Goal: Task Accomplishment & Management: Manage account settings

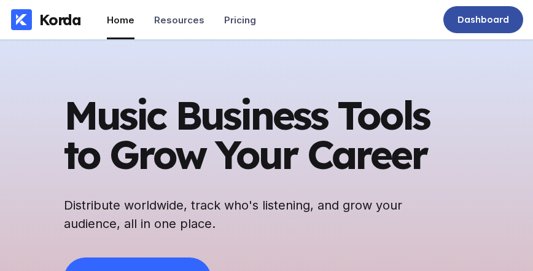
click at [493, 27] on div "Dashboard" at bounding box center [484, 19] width 80 height 27
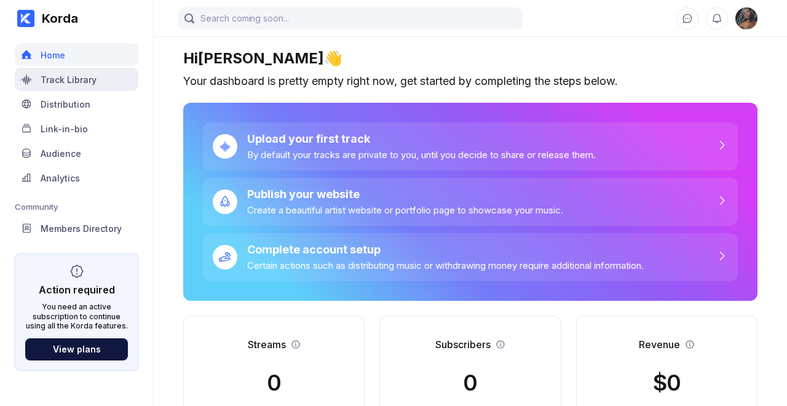
click at [65, 83] on div "Track Library" at bounding box center [69, 79] width 56 height 10
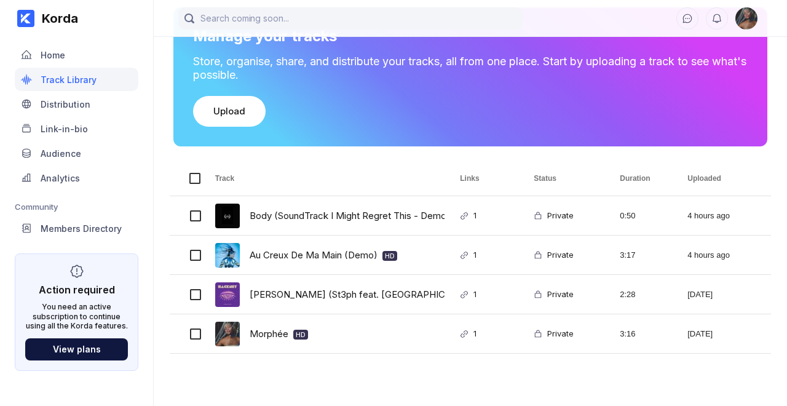
scroll to position [102, 0]
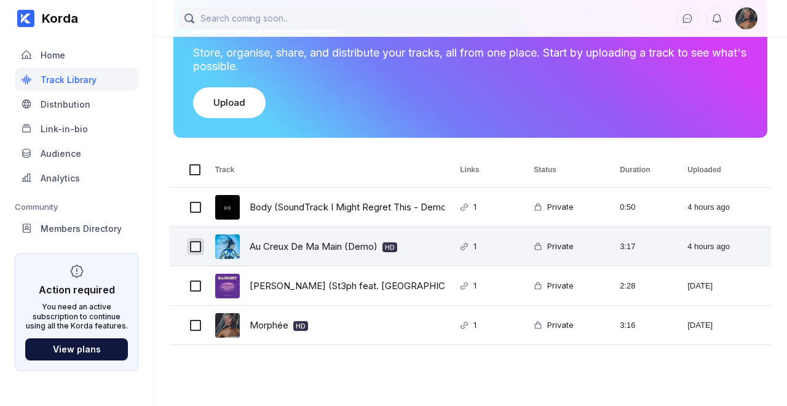
click at [195, 241] on input "Press Space to toggle row selection (unchecked)" at bounding box center [195, 246] width 11 height 11
checkbox input "true"
checkbox input "false"
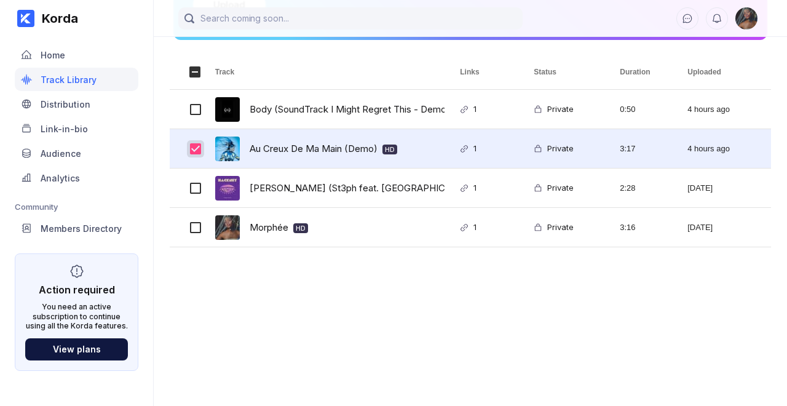
scroll to position [202, 0]
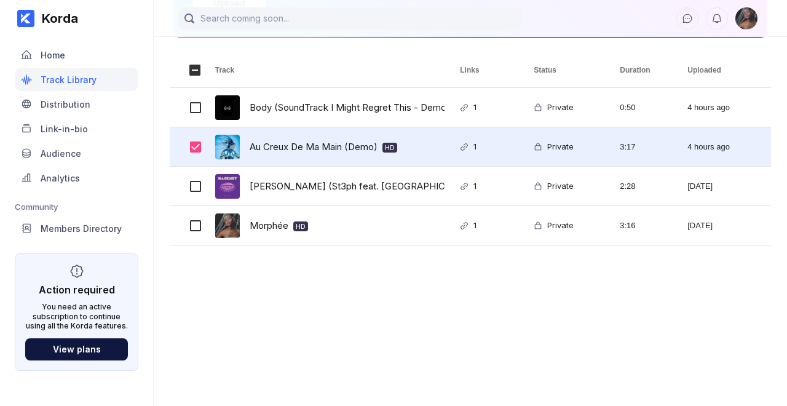
click at [406, 146] on div "Au Creux De Ma Main (Demo) HD" at bounding box center [322, 146] width 245 height 39
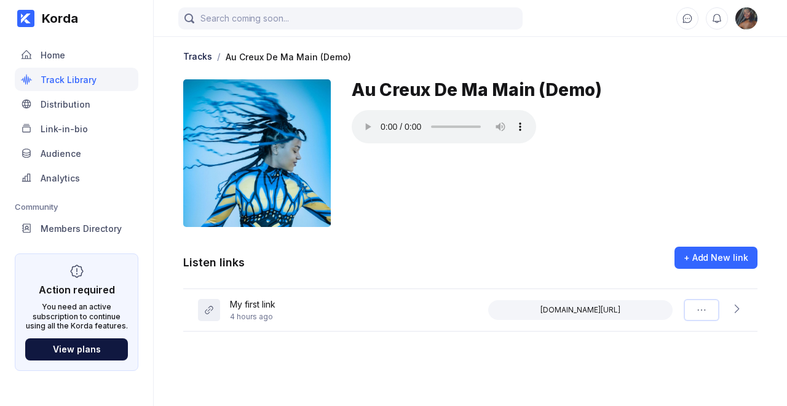
click at [533, 270] on icon at bounding box center [701, 310] width 12 height 12
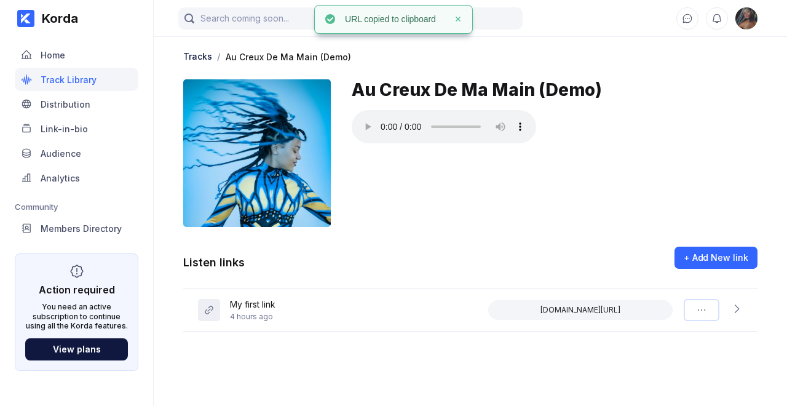
click at [533, 270] on icon at bounding box center [701, 310] width 12 height 12
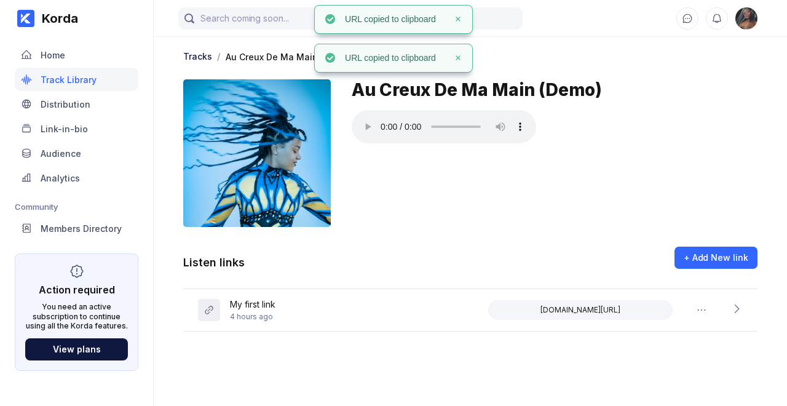
click at [342, 270] on div "My first link 4 hours ago [DOMAIN_NAME][URL]" at bounding box center [470, 310] width 574 height 42
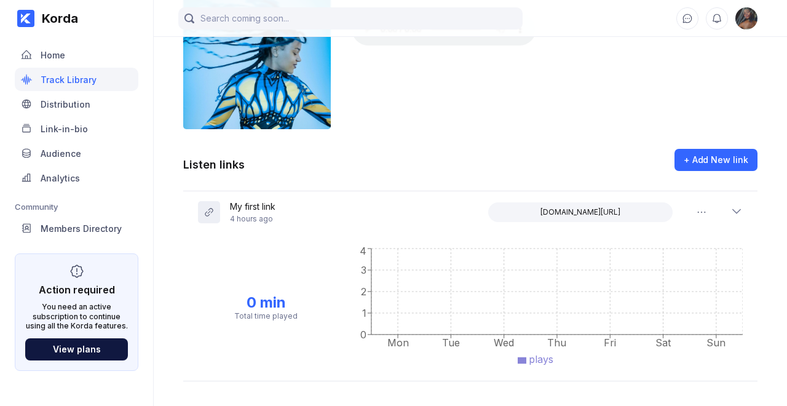
click at [533, 210] on icon at bounding box center [736, 211] width 12 height 12
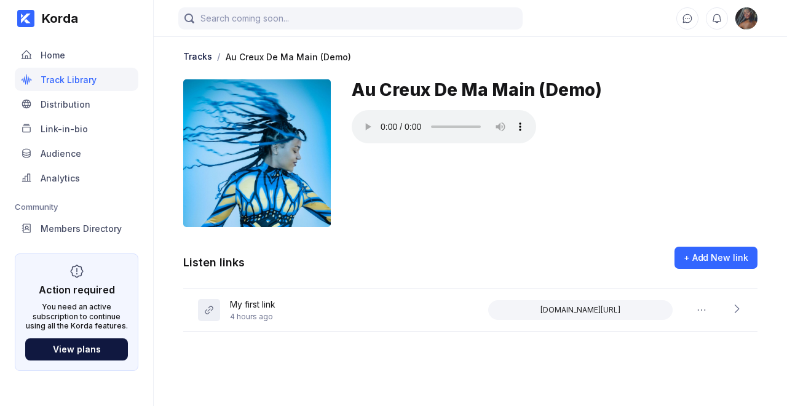
click at [444, 218] on div "Au Creux De Ma Main (Demo)" at bounding box center [555, 152] width 406 height 147
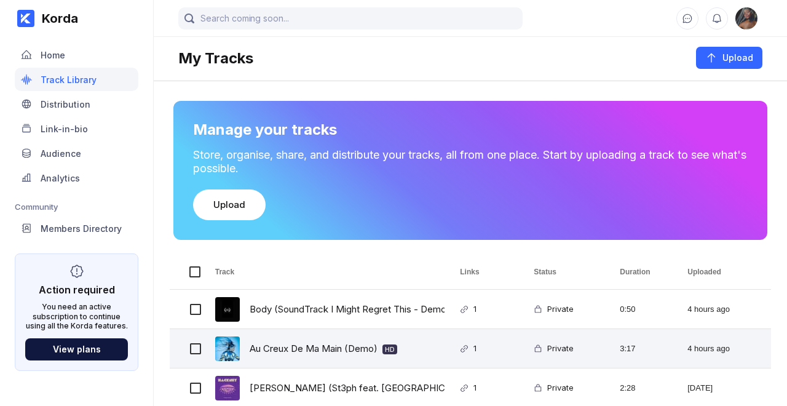
scroll to position [202, 0]
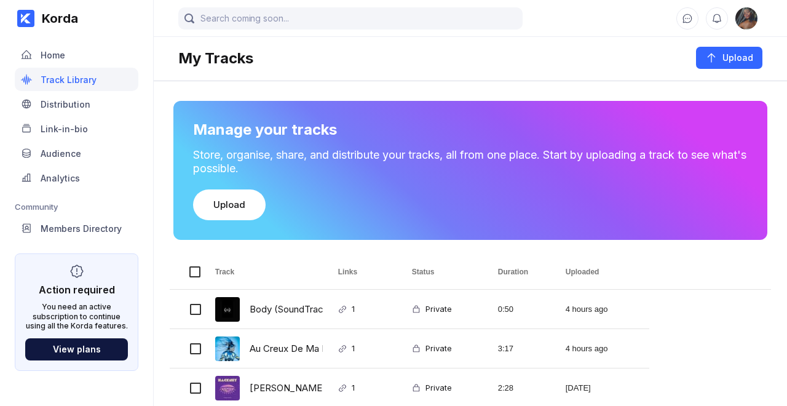
scroll to position [202, 0]
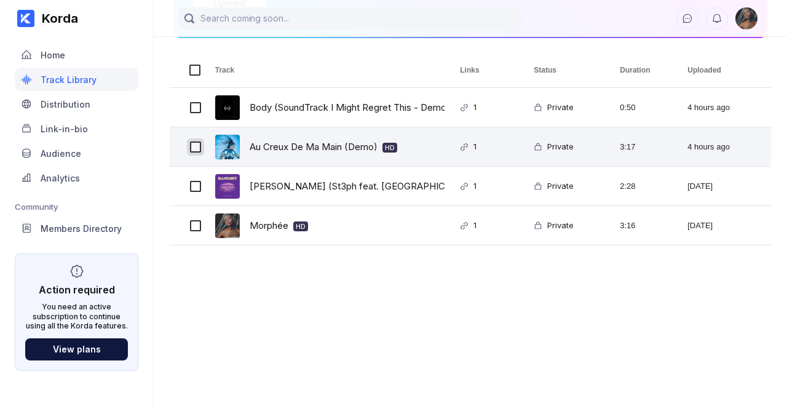
click at [194, 148] on input "Press Space to toggle row selection (unchecked)" at bounding box center [195, 146] width 11 height 11
checkbox input "true"
checkbox input "false"
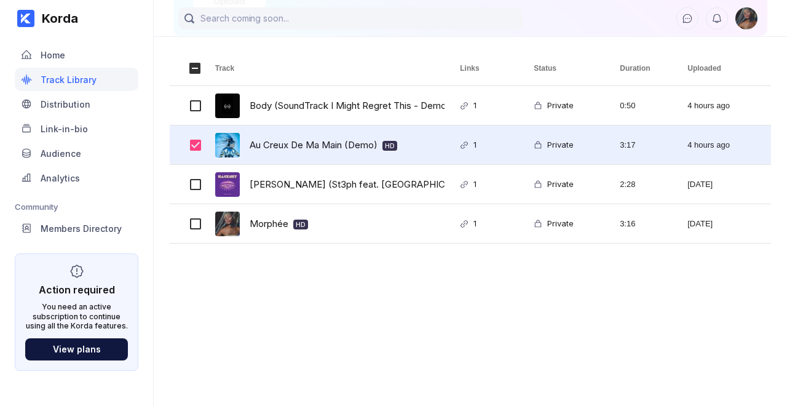
scroll to position [218, 0]
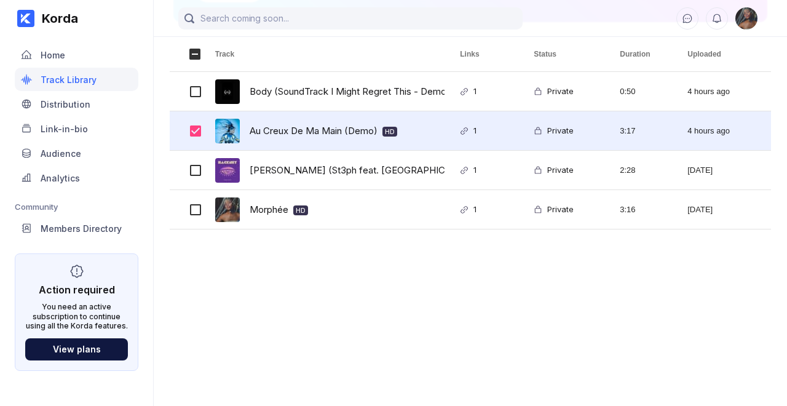
click at [462, 270] on div "Body (SoundTrack I Might Regret This - Demo) HD 1 Private 0:50 4 hours ago Au C…" at bounding box center [471, 226] width 602 height 309
click at [476, 130] on div "1" at bounding box center [472, 130] width 8 height 29
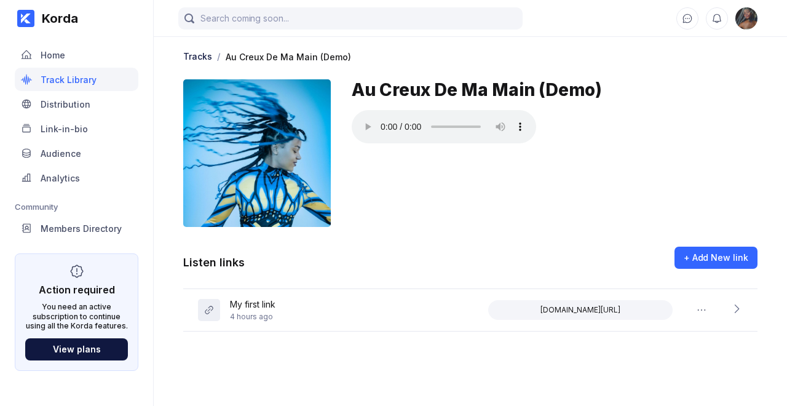
click at [533, 131] on div at bounding box center [555, 128] width 406 height 36
click at [500, 190] on div "Au Creux De Ma Main (Demo)" at bounding box center [555, 152] width 406 height 147
click at [246, 270] on div "My first link" at bounding box center [252, 305] width 45 height 13
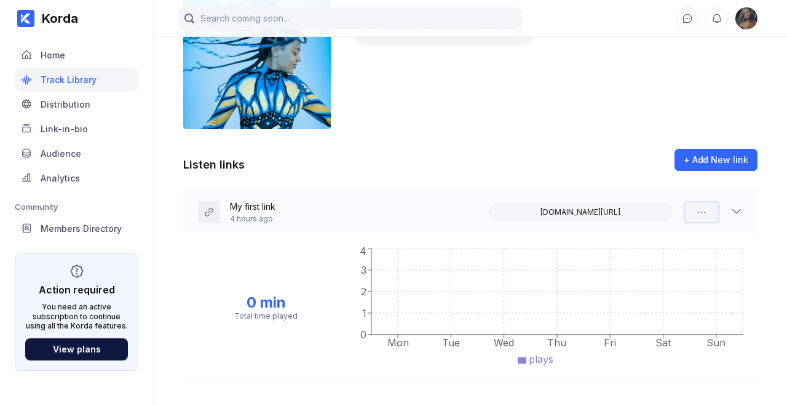
click at [533, 210] on icon at bounding box center [701, 212] width 12 height 12
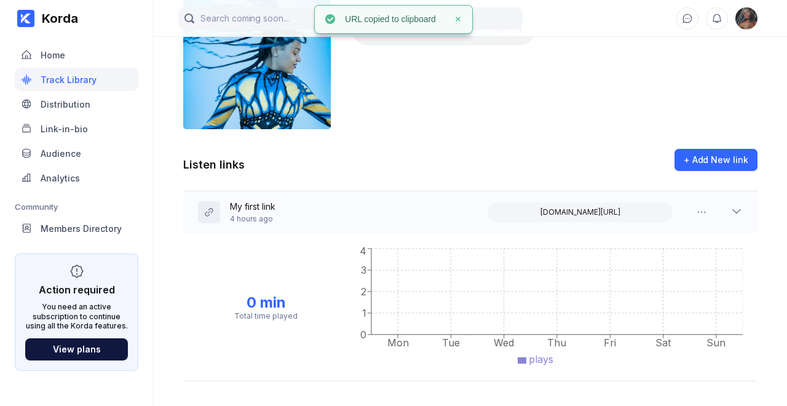
click at [533, 209] on icon at bounding box center [736, 211] width 12 height 12
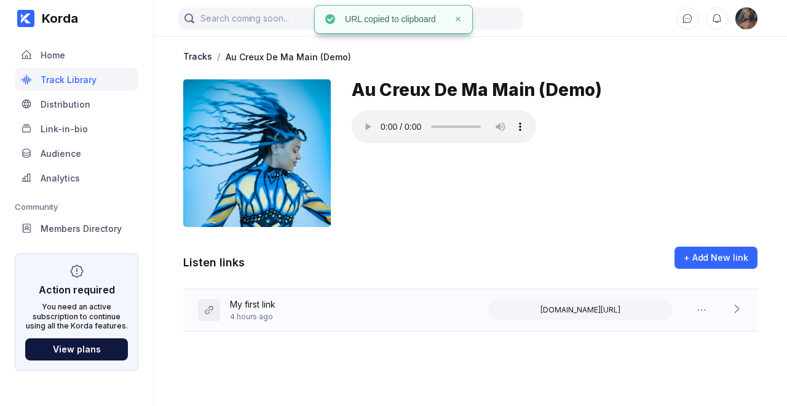
scroll to position [0, 0]
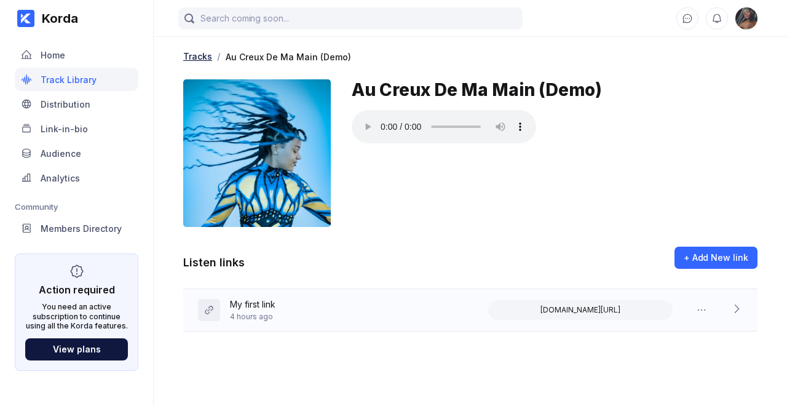
click at [200, 54] on div "Tracks" at bounding box center [197, 56] width 29 height 10
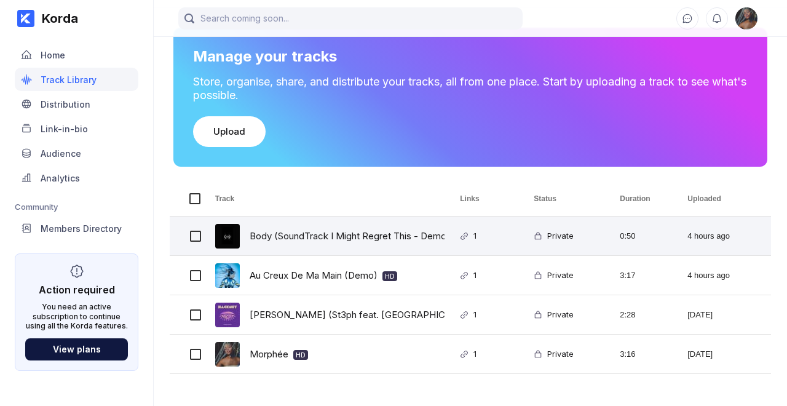
scroll to position [218, 0]
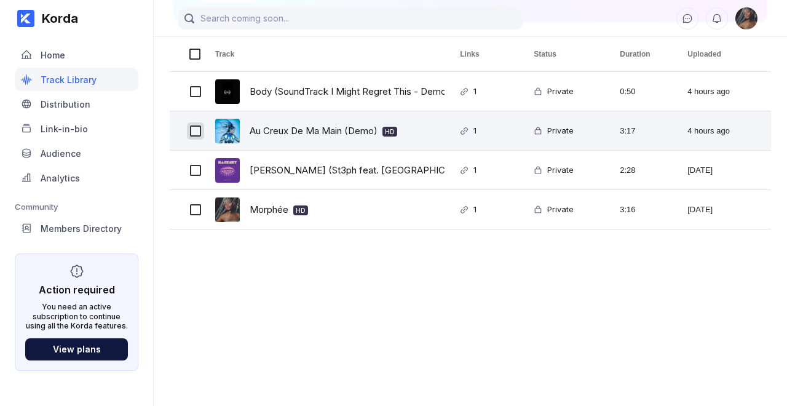
click at [191, 133] on input "Press Space to toggle row selection (unchecked)" at bounding box center [195, 130] width 11 height 11
checkbox input "true"
checkbox input "false"
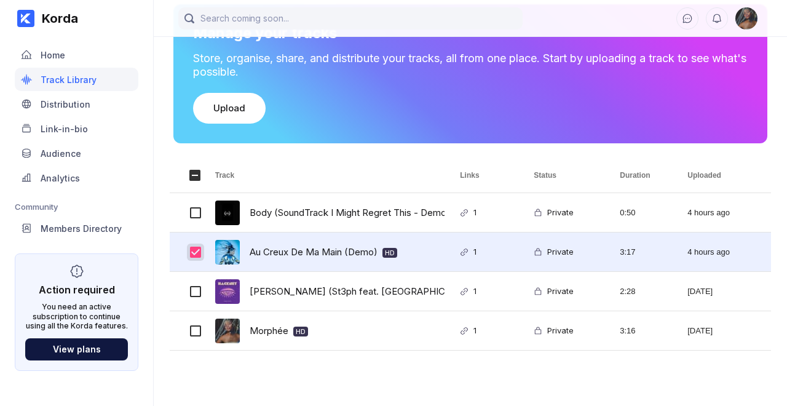
scroll to position [98, 0]
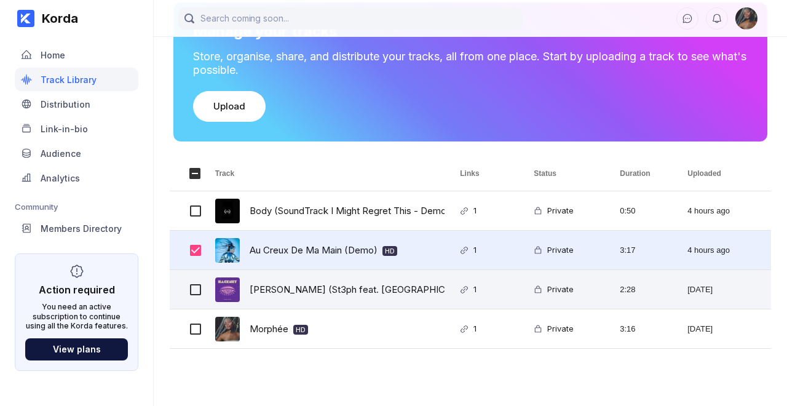
click at [196, 270] on div at bounding box center [195, 289] width 11 height 29
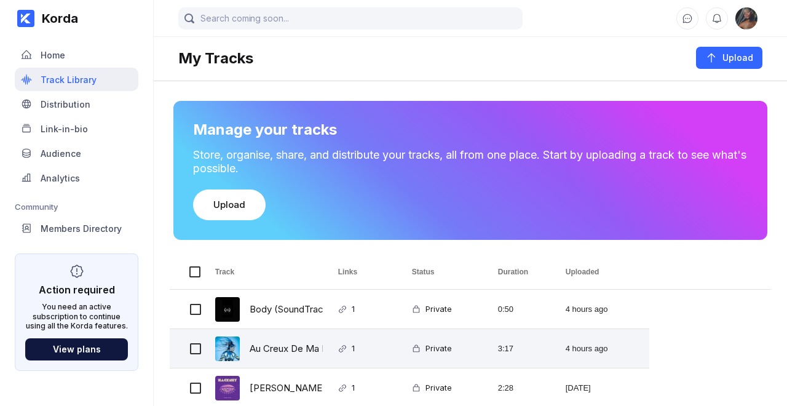
scroll to position [98, 0]
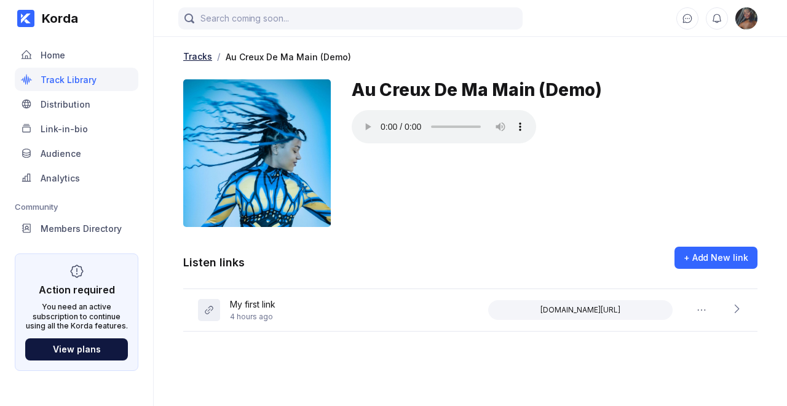
click at [200, 60] on div "Tracks" at bounding box center [197, 56] width 29 height 10
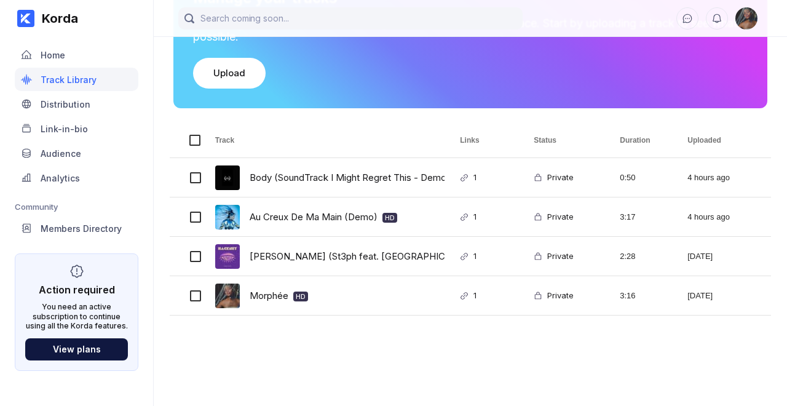
scroll to position [133, 0]
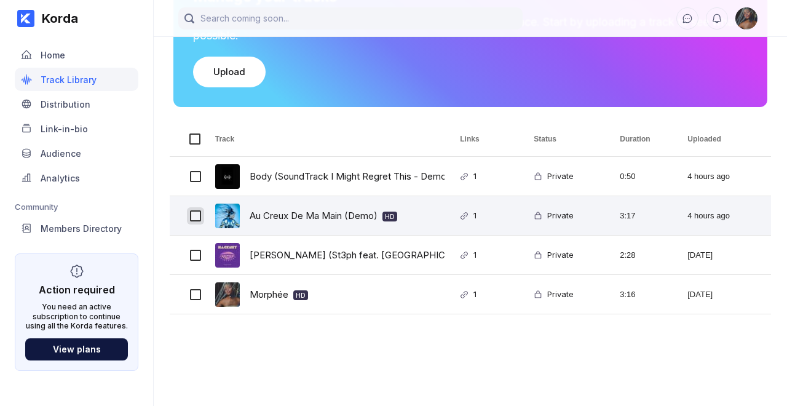
click at [194, 215] on input "Press Space to toggle row selection (unchecked)" at bounding box center [195, 215] width 11 height 11
checkbox input "true"
checkbox input "false"
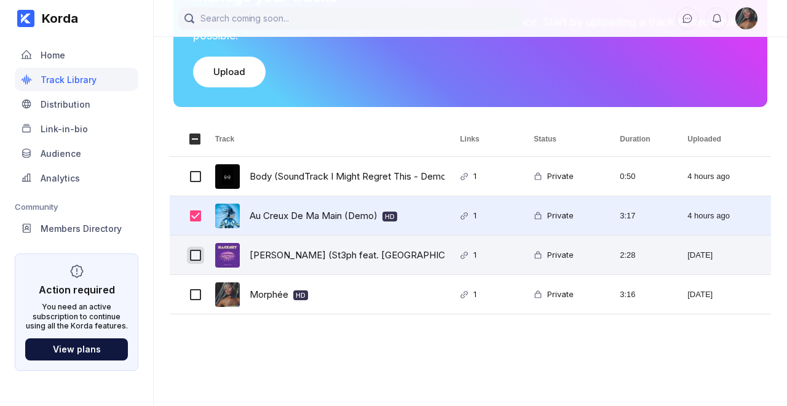
click at [195, 253] on input "Press Space to toggle row selection (unchecked)" at bounding box center [195, 255] width 11 height 11
checkbox input "true"
checkbox input "false"
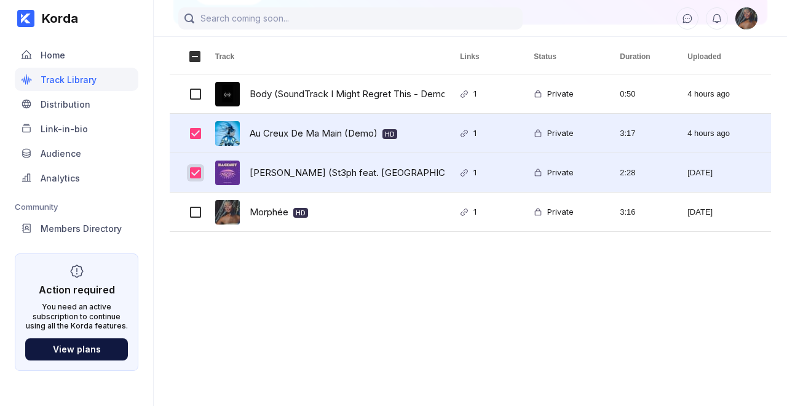
scroll to position [218, 0]
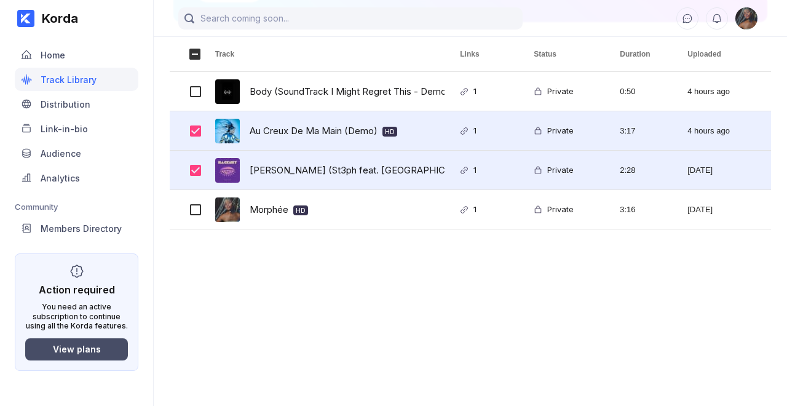
click at [95, 270] on button "View plans" at bounding box center [76, 349] width 103 height 22
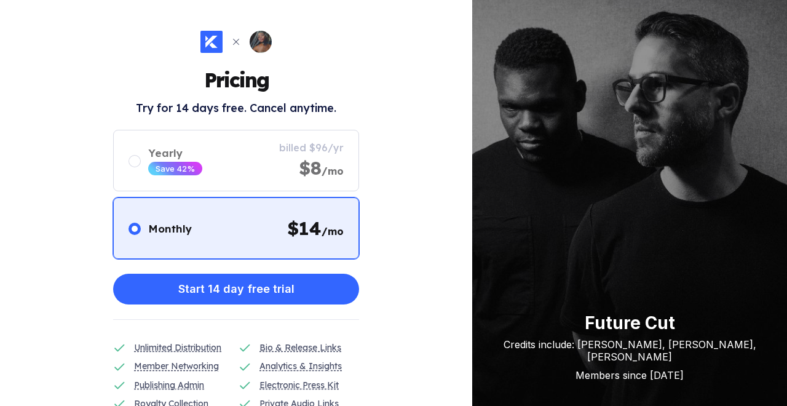
click at [238, 42] on icon at bounding box center [236, 42] width 10 height 10
